Goal: Task Accomplishment & Management: Manage account settings

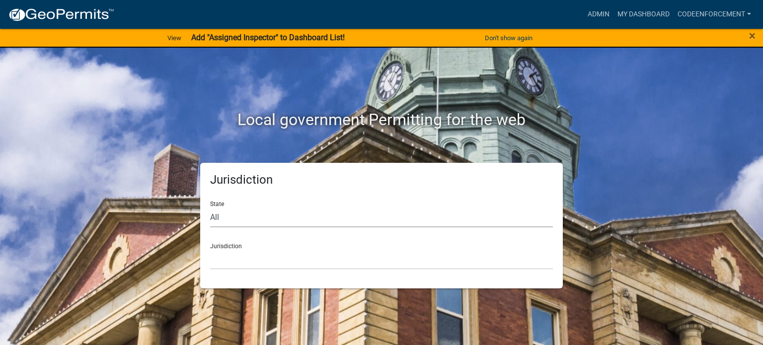
click at [214, 219] on select "All [US_STATE] [US_STATE] [US_STATE] [US_STATE] [US_STATE] [US_STATE] [US_STATE…" at bounding box center [381, 217] width 343 height 20
select select "[US_STATE]"
click at [210, 207] on select "All [US_STATE] [US_STATE] [US_STATE] [US_STATE] [US_STATE] [US_STATE] [US_STATE…" at bounding box center [381, 217] width 343 height 20
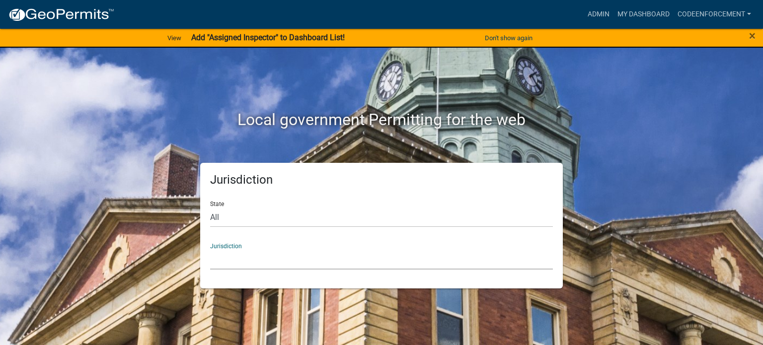
click at [240, 263] on select "[GEOGRAPHIC_DATA], [US_STATE] [GEOGRAPHIC_DATA], [US_STATE]" at bounding box center [381, 259] width 343 height 20
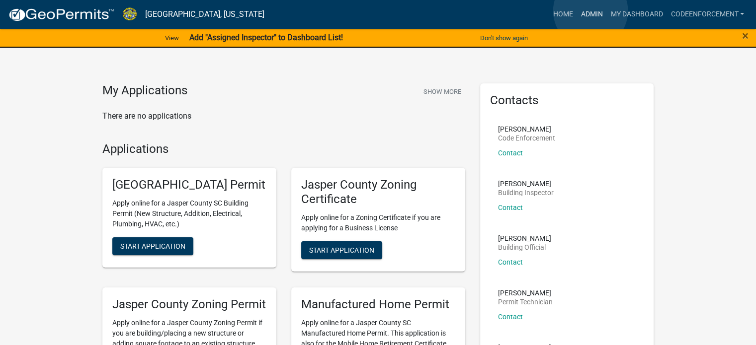
click at [590, 11] on link "Admin" at bounding box center [591, 14] width 30 height 19
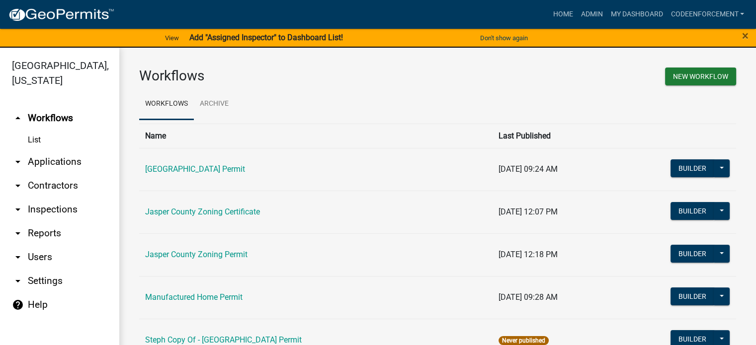
click at [34, 142] on link "List" at bounding box center [59, 140] width 119 height 20
click at [187, 258] on link "Jasper County Zoning Permit" at bounding box center [196, 254] width 102 height 9
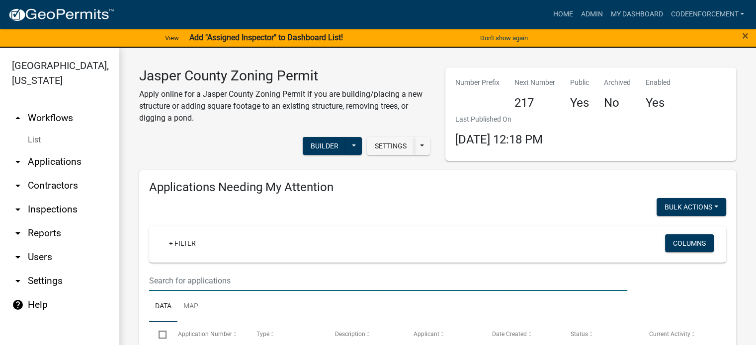
click at [180, 279] on input "text" at bounding box center [388, 281] width 478 height 20
click at [161, 284] on input "text" at bounding box center [388, 281] width 478 height 20
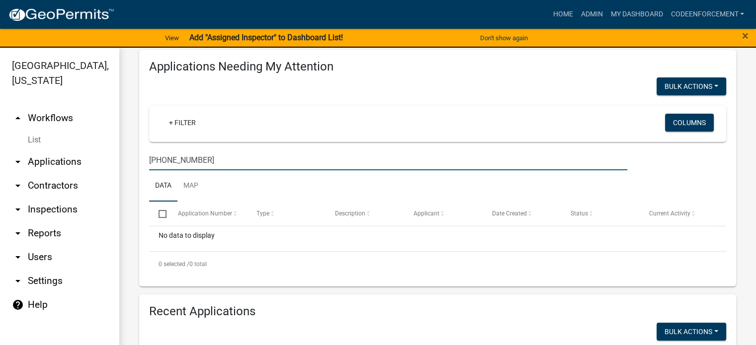
scroll to position [121, 0]
click at [219, 162] on input "[PHONE_NUMBER]" at bounding box center [388, 160] width 478 height 20
type input "0"
click at [219, 162] on input "text" at bounding box center [388, 160] width 478 height 20
type input "[PERSON_NAME] [PERSON_NAME] run"
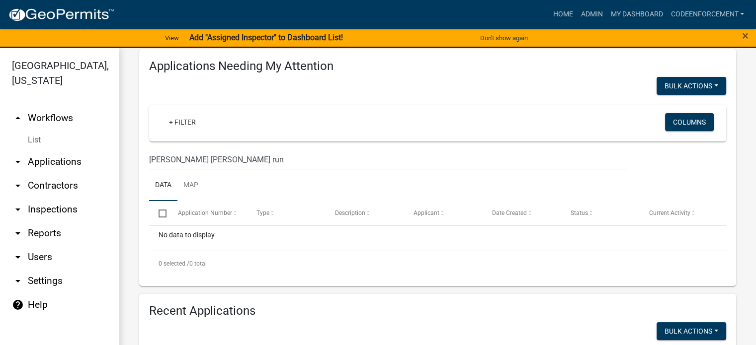
click at [33, 139] on link "List" at bounding box center [59, 140] width 119 height 20
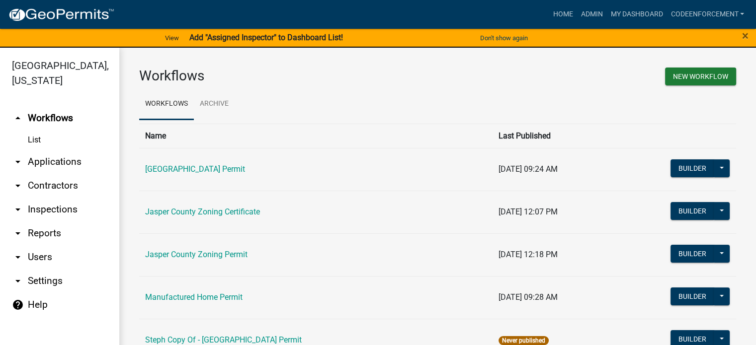
click at [36, 141] on link "List" at bounding box center [59, 140] width 119 height 20
click at [20, 161] on icon "arrow_drop_down" at bounding box center [18, 162] width 12 height 12
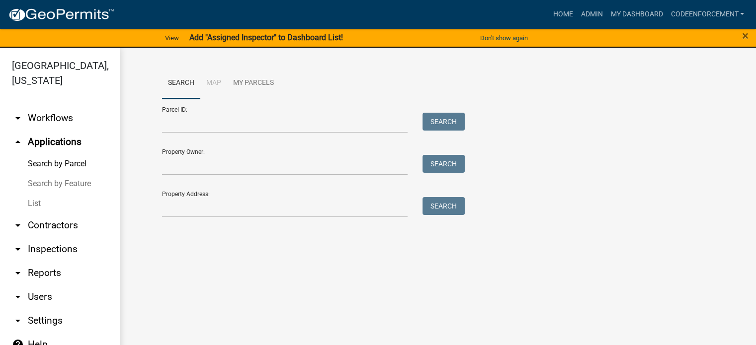
click at [42, 203] on link "List" at bounding box center [59, 204] width 119 height 20
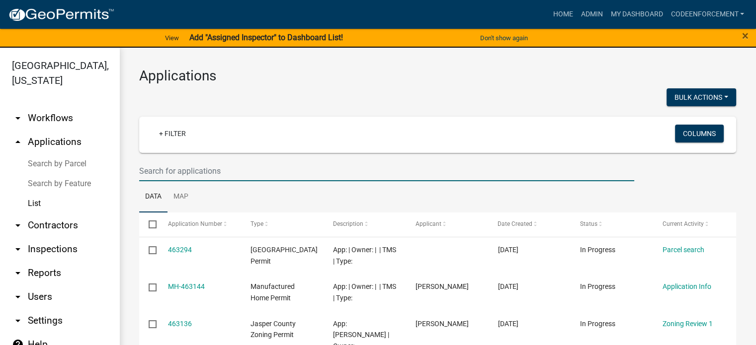
click at [151, 164] on input "text" at bounding box center [386, 171] width 495 height 20
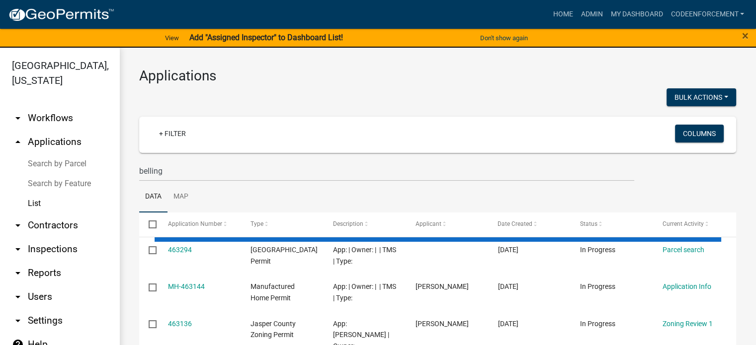
click at [213, 192] on ul "Data Map" at bounding box center [437, 196] width 597 height 31
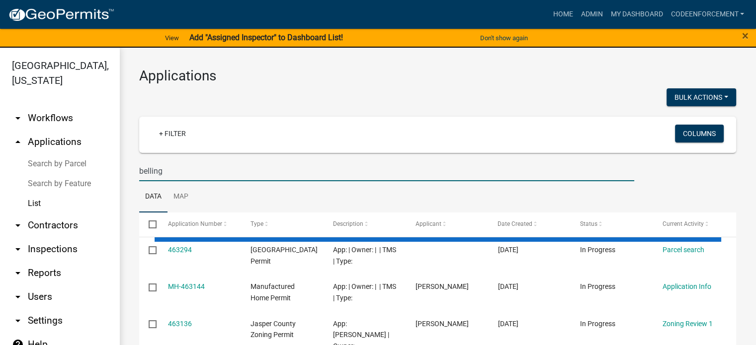
click at [178, 174] on input "belling" at bounding box center [386, 171] width 495 height 20
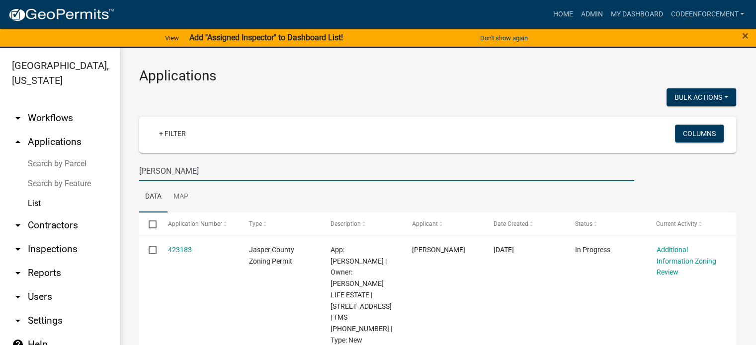
click at [214, 176] on input "[PERSON_NAME]" at bounding box center [386, 171] width 495 height 20
type input "b"
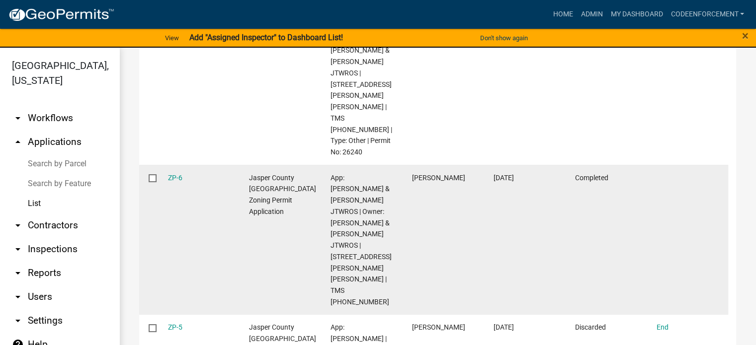
scroll to position [511, 0]
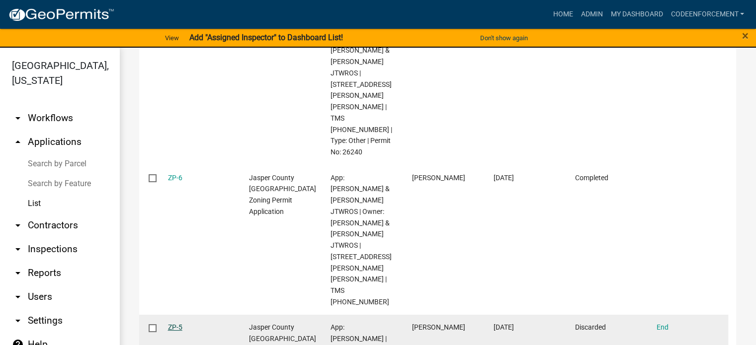
type input "[PHONE_NUMBER]"
click at [174, 323] on link "ZP-5" at bounding box center [175, 327] width 14 height 8
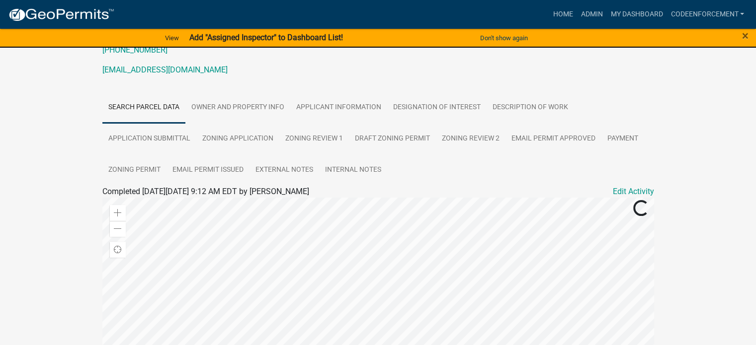
scroll to position [102, 0]
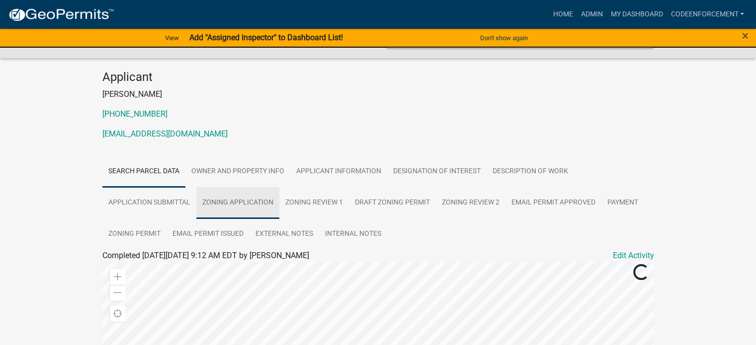
click at [267, 187] on link "Zoning Application" at bounding box center [237, 203] width 83 height 32
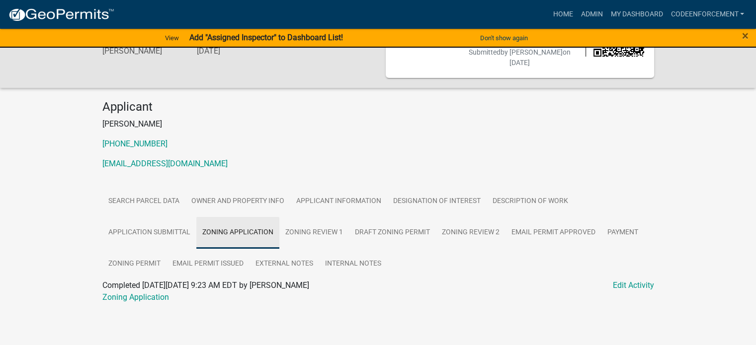
scroll to position [52, 0]
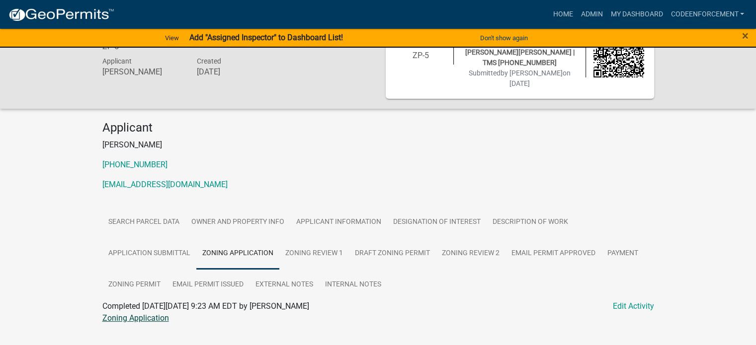
click at [149, 313] on link "Zoning Application" at bounding box center [135, 317] width 67 height 9
click at [124, 269] on link "Zoning Permit" at bounding box center [134, 285] width 64 height 32
click at [138, 313] on link "Zoning Permit" at bounding box center [127, 317] width 50 height 9
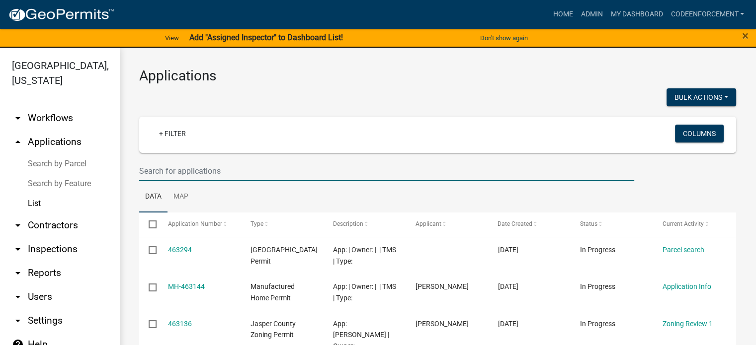
click at [152, 172] on input "text" at bounding box center [386, 171] width 495 height 20
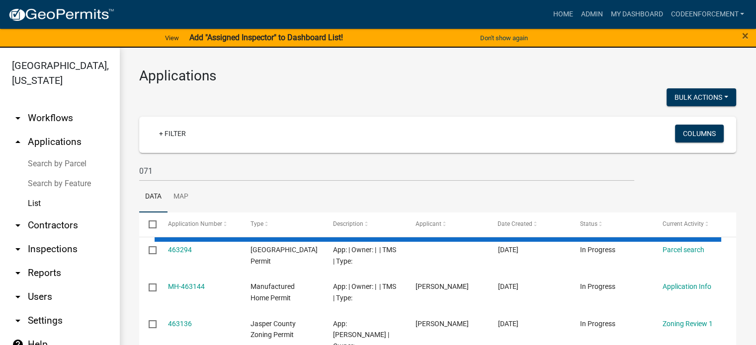
click at [202, 196] on ul "Data Map" at bounding box center [437, 196] width 597 height 31
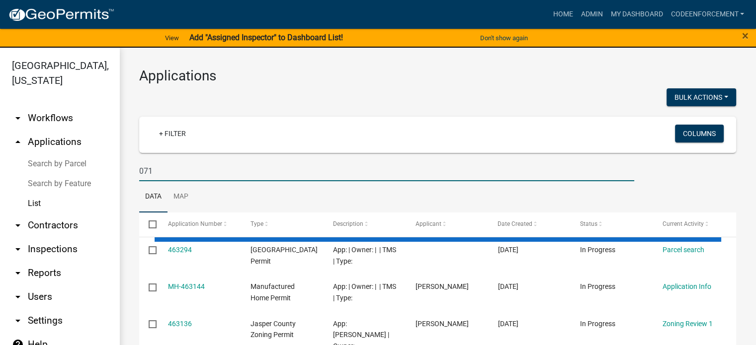
click at [176, 172] on input "071" at bounding box center [386, 171] width 495 height 20
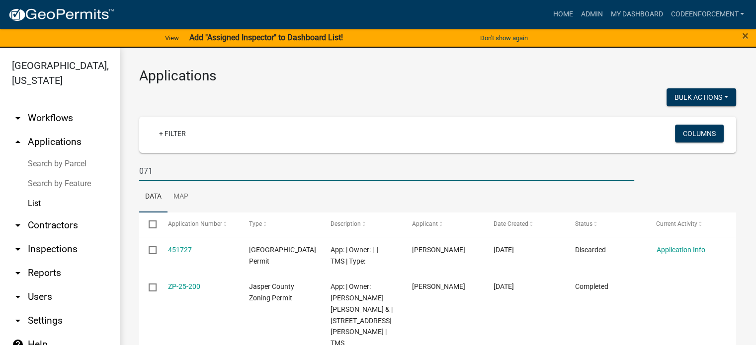
type input "[PHONE_NUMBER]"
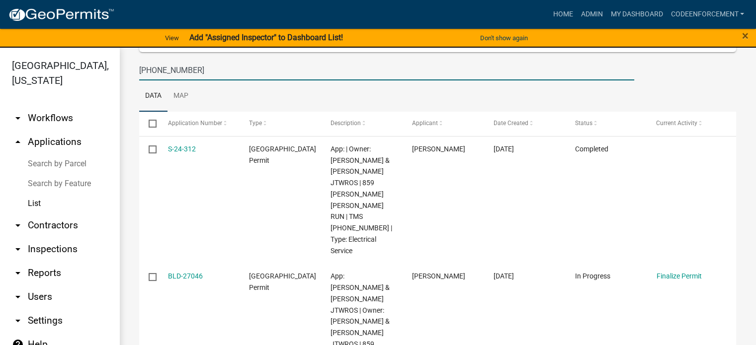
scroll to position [119, 0]
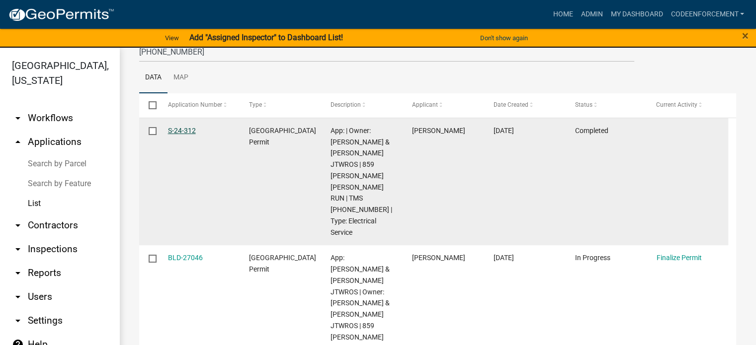
click at [183, 130] on link "S-24-312" at bounding box center [182, 131] width 28 height 8
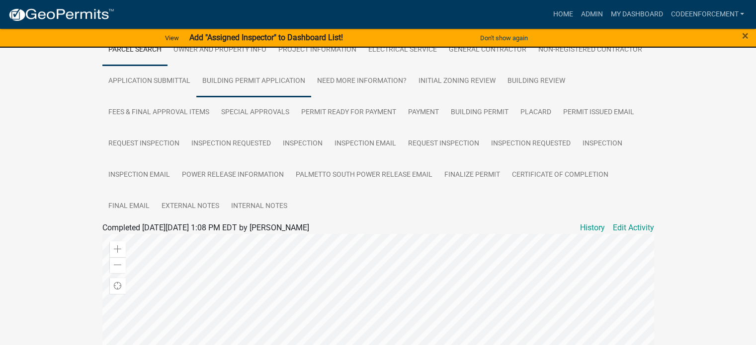
scroll to position [169, 0]
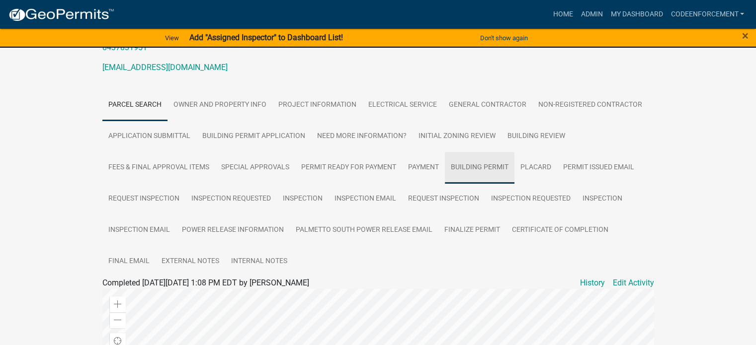
click at [474, 152] on link "Building Permit" at bounding box center [480, 168] width 70 height 32
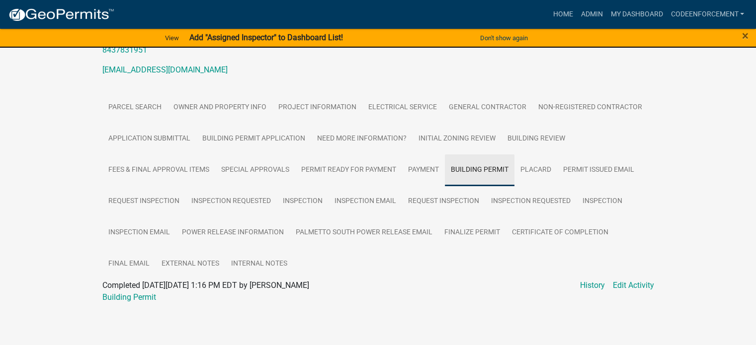
scroll to position [156, 0]
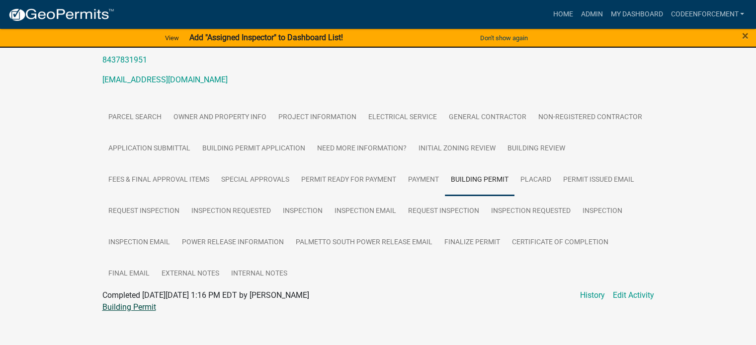
click at [129, 303] on link "Building Permit" at bounding box center [129, 307] width 54 height 9
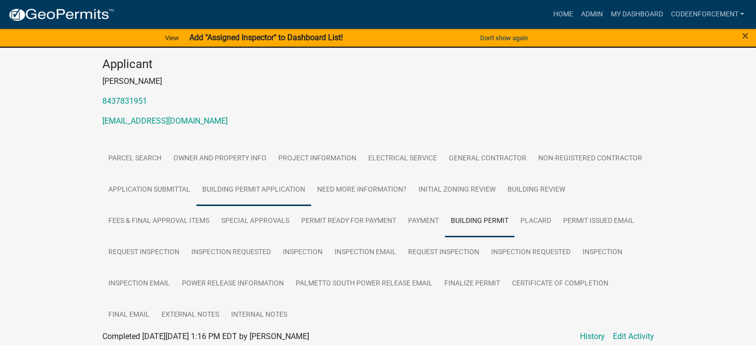
scroll to position [115, 0]
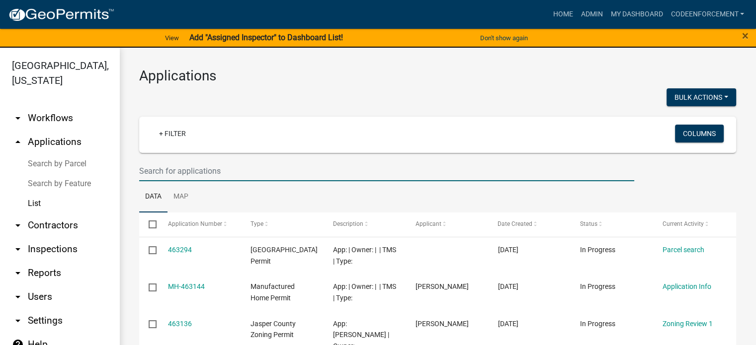
click at [167, 170] on input "text" at bounding box center [386, 171] width 495 height 20
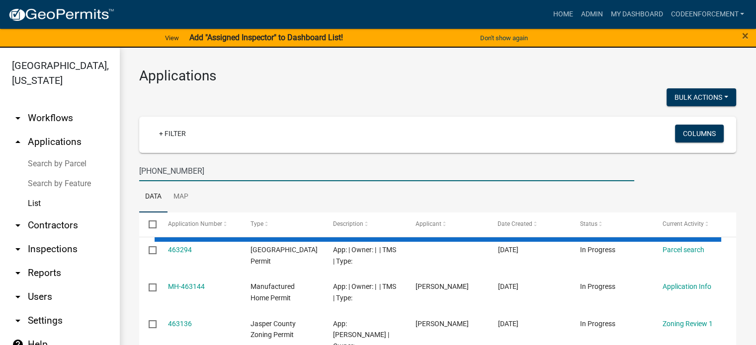
type input "[PHONE_NUMBER]"
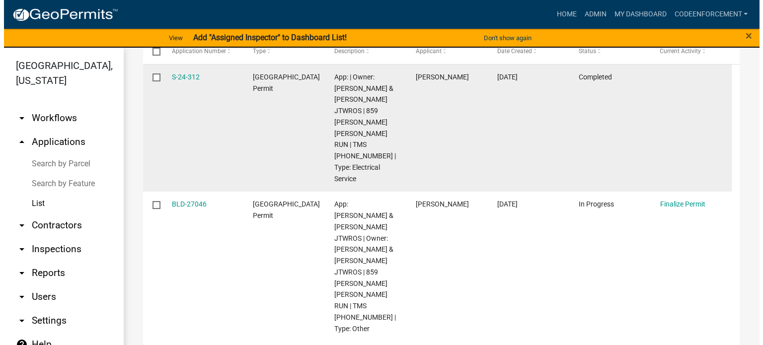
scroll to position [174, 0]
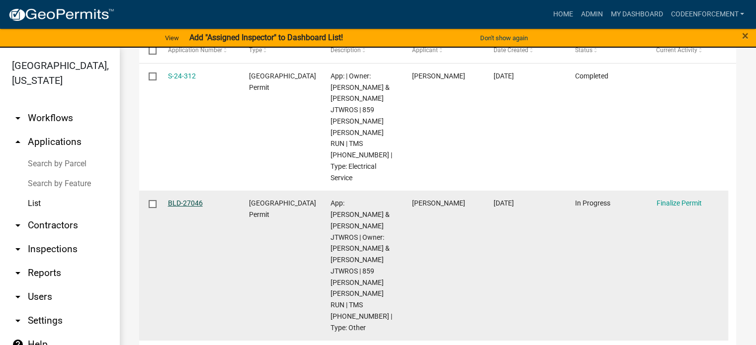
click at [189, 199] on link "BLD-27046" at bounding box center [185, 203] width 35 height 8
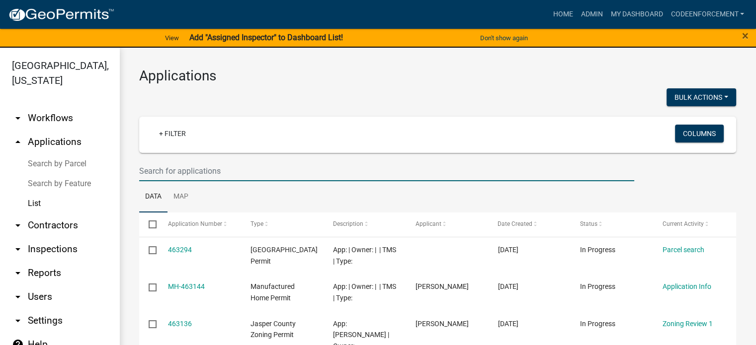
click at [197, 172] on input "text" at bounding box center [386, 171] width 495 height 20
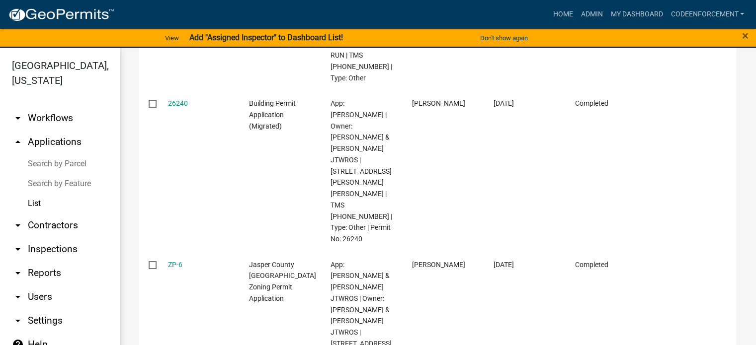
scroll to position [423, 0]
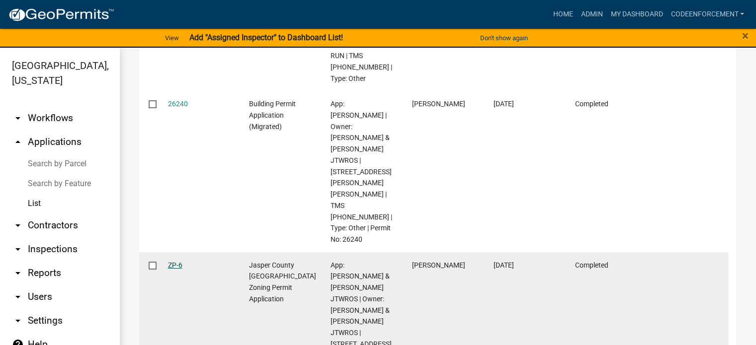
type input "859 [PERSON_NAME] [PERSON_NAME] run"
click at [173, 261] on link "ZP-6" at bounding box center [175, 265] width 14 height 8
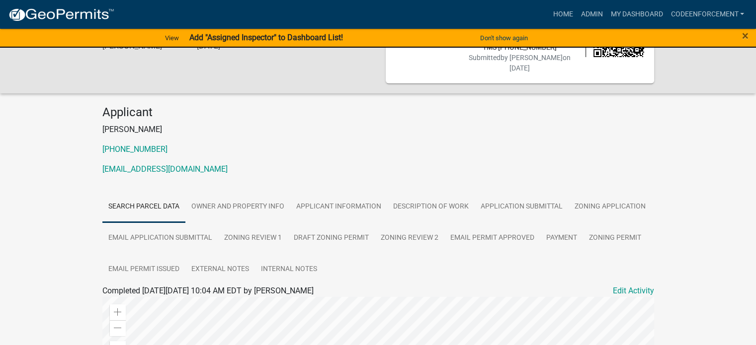
scroll to position [74, 0]
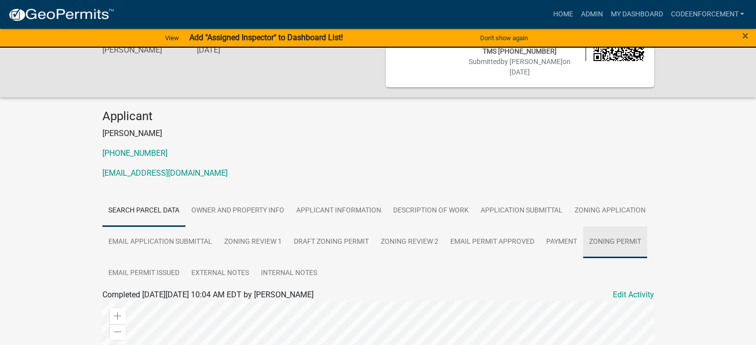
click at [607, 227] on link "Zoning Permit" at bounding box center [615, 243] width 64 height 32
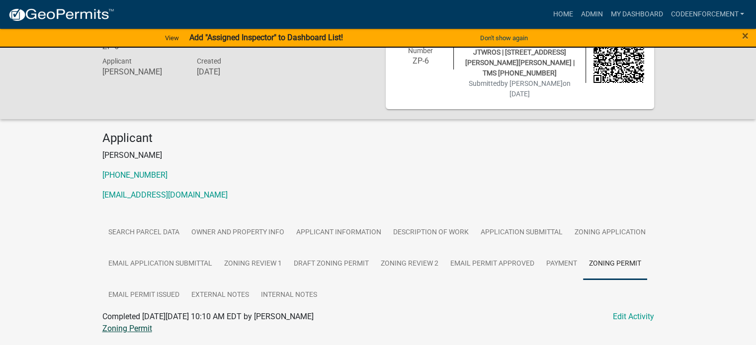
click at [135, 324] on link "Zoning Permit" at bounding box center [127, 328] width 50 height 9
click at [149, 217] on link "Search Parcel Data" at bounding box center [143, 233] width 83 height 32
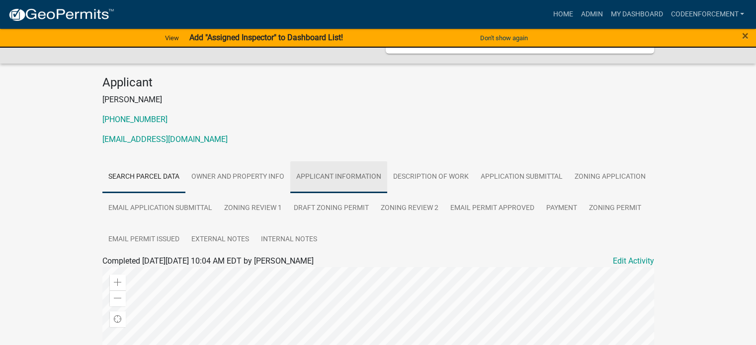
click at [335, 161] on link "Applicant Information" at bounding box center [338, 177] width 97 height 32
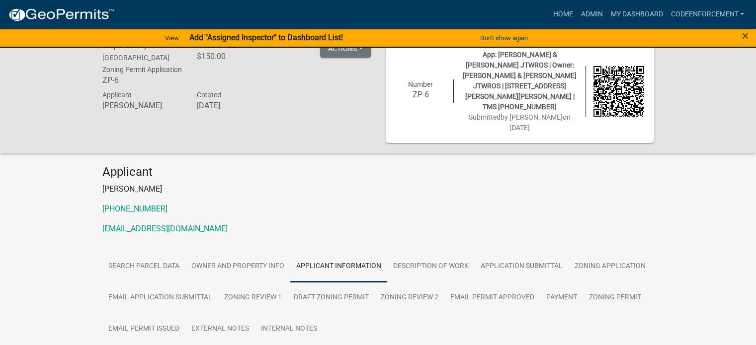
scroll to position [18, 0]
click at [486, 250] on link "Application Submittal" at bounding box center [521, 266] width 94 height 32
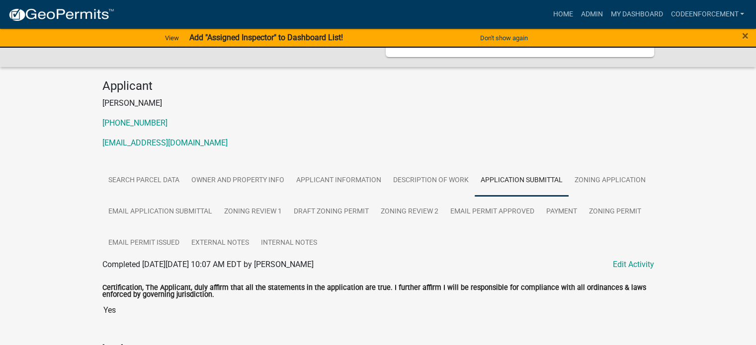
scroll to position [0, 0]
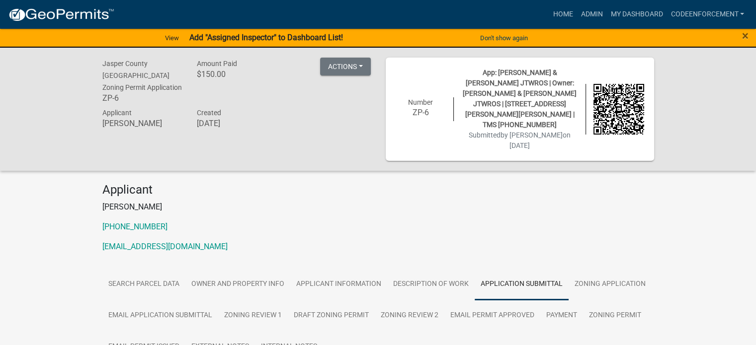
click at [237, 241] on p "[EMAIL_ADDRESS][DOMAIN_NAME]" at bounding box center [377, 247] width 551 height 12
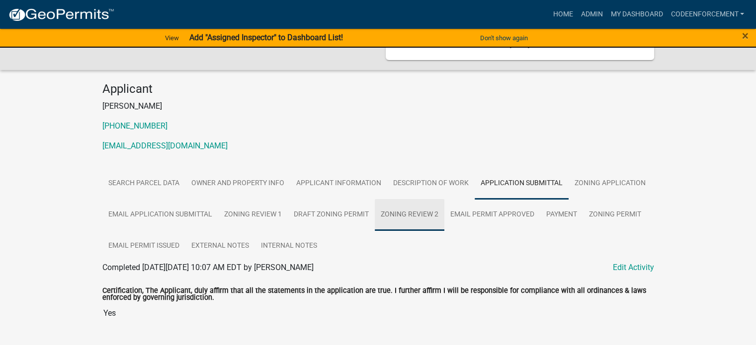
click at [389, 199] on link "Zoning Review 2" at bounding box center [410, 215] width 70 height 32
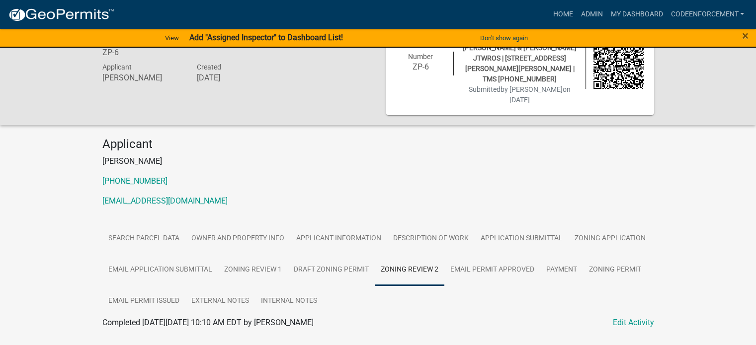
scroll to position [47, 0]
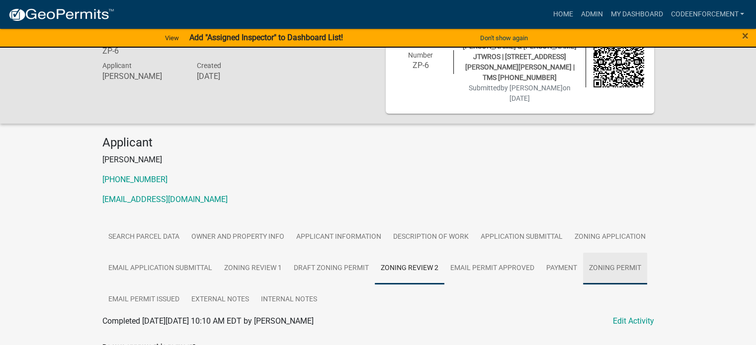
click at [607, 253] on link "Zoning Permit" at bounding box center [615, 269] width 64 height 32
click at [135, 328] on link "Zoning Permit" at bounding box center [127, 332] width 50 height 9
